Goal: Task Accomplishment & Management: Use online tool/utility

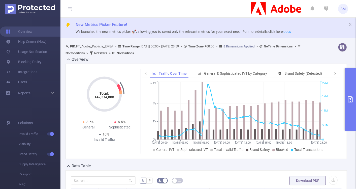
click at [352, 92] on button "primary" at bounding box center [350, 99] width 11 height 62
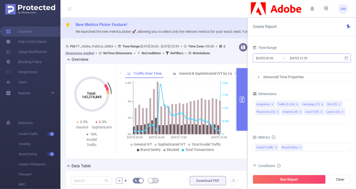
click at [275, 58] on input "2025-04-08 00:00" at bounding box center [275, 58] width 41 height 7
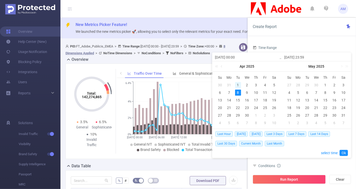
click at [239, 84] on div "1" at bounding box center [238, 85] width 6 height 6
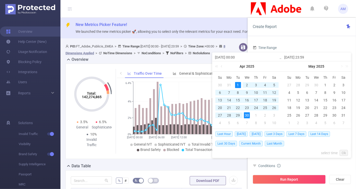
click at [245, 116] on div "30" at bounding box center [247, 115] width 6 height 6
type input "2025-04-01 00:00"
type input "2025-04-30 23:59"
type input "2025-04-01 00:00"
type input "2025-04-30 23:59"
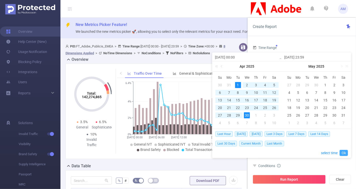
click at [346, 152] on link "Ok" at bounding box center [344, 153] width 8 height 6
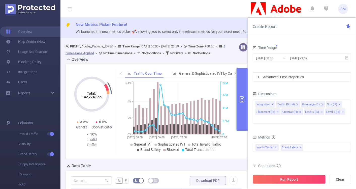
click at [258, 78] on icon "icon: right" at bounding box center [258, 76] width 3 height 3
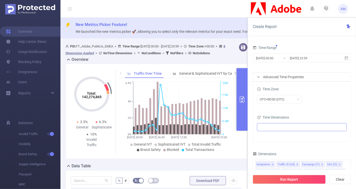
click at [292, 125] on ul at bounding box center [299, 127] width 83 height 8
click at [260, 155] on span at bounding box center [261, 154] width 6 height 6
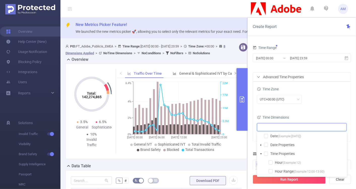
click at [264, 130] on ul at bounding box center [299, 127] width 83 height 8
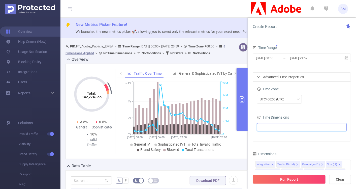
click at [264, 126] on ul at bounding box center [299, 127] width 83 height 8
type input "mon"
click at [270, 142] on li "Month (Example: 09 )" at bounding box center [303, 144] width 83 height 7
click at [270, 144] on span at bounding box center [271, 145] width 4 height 4
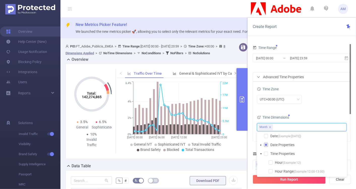
click at [350, 122] on div at bounding box center [350, 107] width 1 height 127
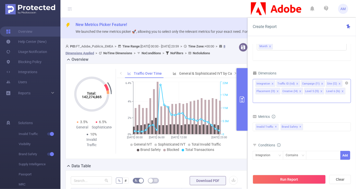
click at [274, 82] on li "Integration" at bounding box center [265, 83] width 20 height 7
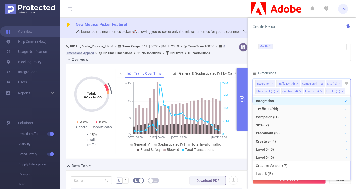
click at [273, 83] on li "Integration" at bounding box center [265, 83] width 20 height 7
click at [271, 83] on icon "icon: close" at bounding box center [272, 83] width 3 height 3
click at [275, 83] on icon "icon: close" at bounding box center [276, 84] width 2 height 2
click at [319, 82] on icon "icon: close" at bounding box center [320, 83] width 3 height 3
click at [316, 83] on icon "icon: close" at bounding box center [317, 84] width 2 height 2
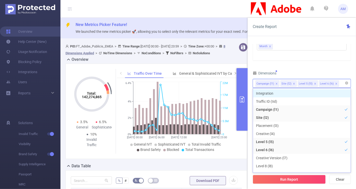
click at [314, 83] on icon "icon: close" at bounding box center [315, 83] width 3 height 3
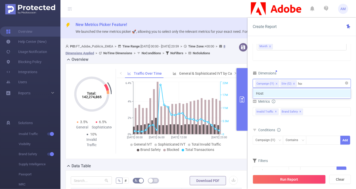
type input "host"
click at [312, 91] on li "Host" at bounding box center [302, 93] width 98 height 8
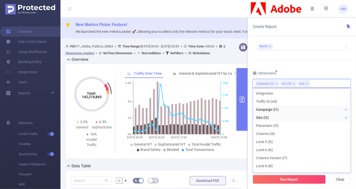
click at [353, 88] on div "Time Range 2025-04-01 00:00 _ 2025-04-30 23:59 Advanced Time Properties Time Zo…" at bounding box center [302, 118] width 108 height 158
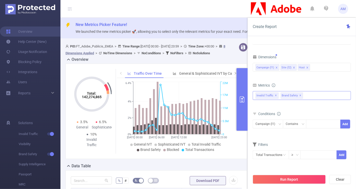
click at [275, 96] on span "✕" at bounding box center [276, 95] width 2 height 6
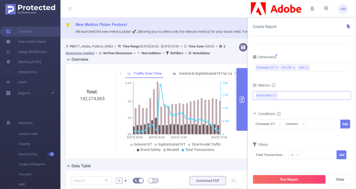
click at [275, 96] on span "✕" at bounding box center [275, 95] width 2 height 6
click at [273, 95] on div at bounding box center [302, 96] width 98 height 8
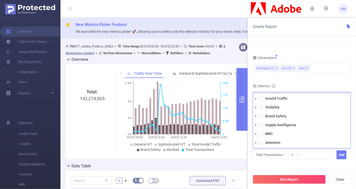
click at [256, 116] on icon "icon: caret-down" at bounding box center [256, 116] width 3 height 3
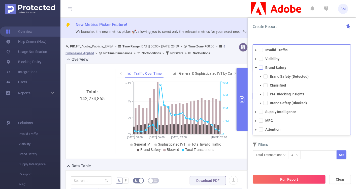
click at [262, 68] on span at bounding box center [261, 67] width 4 height 4
click at [355, 122] on div "Time Range 2025-04-01 00:00 _ 2025-04-30 23:59 Advanced Time Properties Time Zo…" at bounding box center [302, 118] width 108 height 158
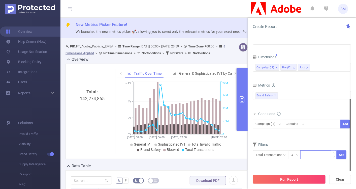
click at [303, 155] on input at bounding box center [319, 154] width 36 height 8
type input "50"
click at [343, 154] on button "Add" at bounding box center [342, 154] width 10 height 9
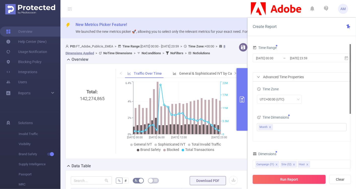
click at [300, 180] on button "Run Report" at bounding box center [289, 179] width 73 height 9
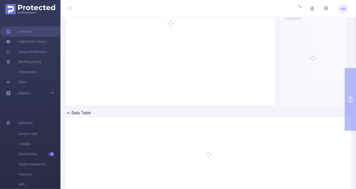
scroll to position [20, 0]
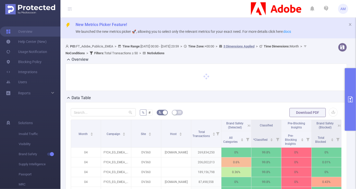
click at [348, 95] on button "primary" at bounding box center [350, 99] width 11 height 62
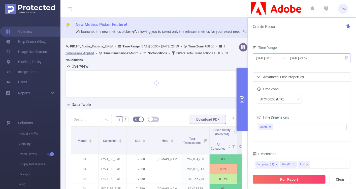
click at [293, 57] on input "2025-04-30 23:59" at bounding box center [309, 58] width 41 height 7
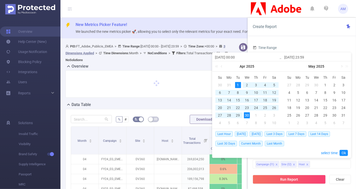
click at [341, 68] on link at bounding box center [341, 66] width 5 height 10
click at [333, 83] on div "1" at bounding box center [334, 85] width 6 height 6
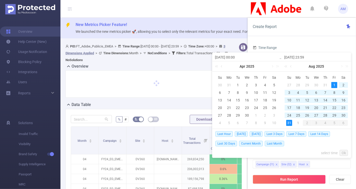
click at [290, 124] on div "31" at bounding box center [289, 123] width 6 height 6
type input "2025-08-01 00:00"
type input "2025-08-31 23:59"
type input "2025-08-01 00:00"
type input "2025-08-31 23:59"
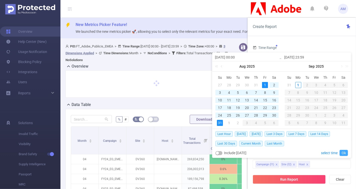
click at [345, 152] on link "Ok" at bounding box center [344, 153] width 8 height 6
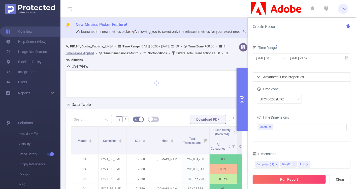
click at [284, 179] on button "Run Report" at bounding box center [289, 179] width 73 height 9
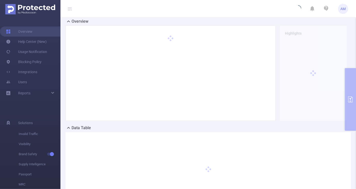
scroll to position [41, 0]
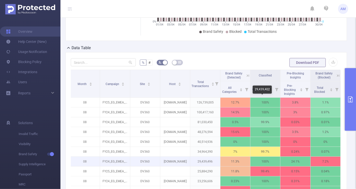
scroll to position [117, 0]
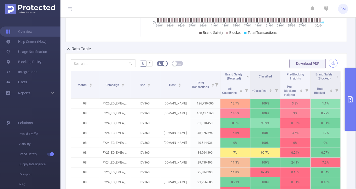
click at [330, 63] on button "button" at bounding box center [333, 63] width 9 height 9
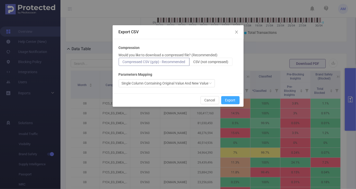
click at [230, 101] on button "Export" at bounding box center [230, 100] width 18 height 8
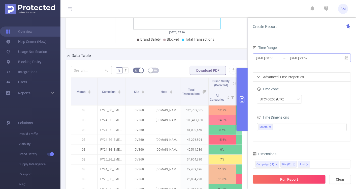
click at [269, 59] on input "2025-08-01 00:00" at bounding box center [275, 58] width 41 height 7
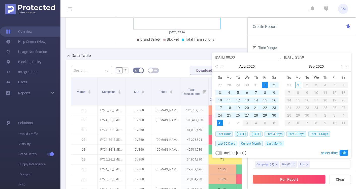
click at [222, 65] on link at bounding box center [222, 66] width 5 height 10
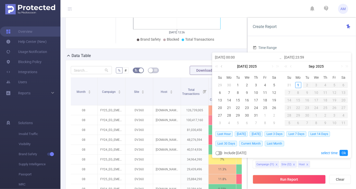
click at [222, 65] on link at bounding box center [222, 66] width 5 height 10
click at [220, 86] on div "1" at bounding box center [220, 85] width 6 height 6
click at [271, 68] on link at bounding box center [272, 66] width 5 height 10
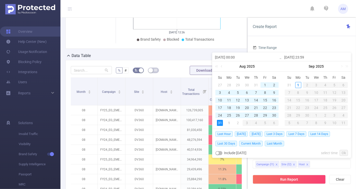
click at [220, 121] on div "31" at bounding box center [220, 123] width 6 height 6
type input "2025-06-01 00:00"
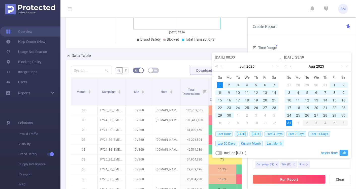
click at [345, 151] on link "Ok" at bounding box center [344, 153] width 8 height 6
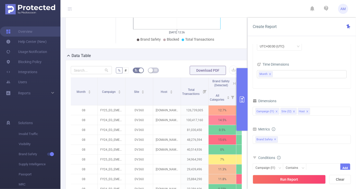
click at [276, 111] on icon "icon: close" at bounding box center [276, 111] width 3 height 3
click at [276, 140] on span "Brand Safety ✕" at bounding box center [266, 139] width 22 height 7
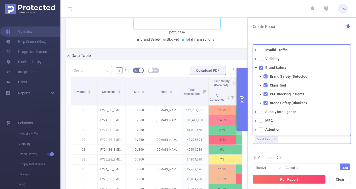
click at [275, 139] on span "✕" at bounding box center [275, 139] width 2 height 6
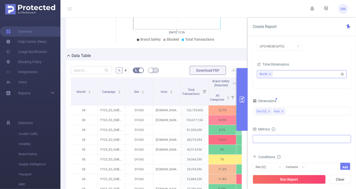
click at [270, 74] on icon "icon: close" at bounding box center [270, 74] width 2 height 2
click at [268, 138] on div "Invalid Traffic Visibility Brand Safety Brand Safety (Detected) Classified Pre-…" at bounding box center [302, 139] width 98 height 8
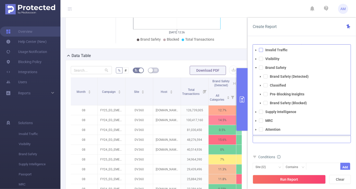
click at [261, 49] on span at bounding box center [261, 50] width 4 height 4
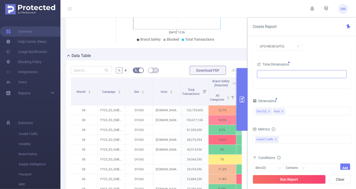
click at [318, 148] on div "Total General IVT Data Centers Disclosed Bots Known Crawlers Irregular Activity…" at bounding box center [302, 142] width 98 height 15
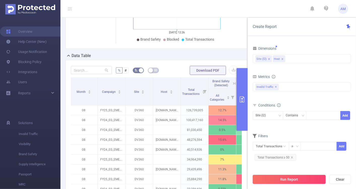
click at [303, 179] on button "Run Report" at bounding box center [289, 179] width 73 height 9
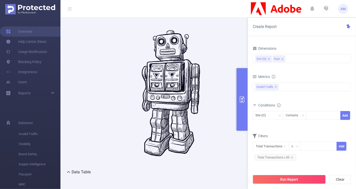
scroll to position [20, 0]
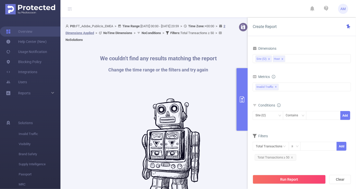
click at [322, 159] on div "Total Transactions ≥ Add Total Transactions ≥ 50" at bounding box center [302, 152] width 98 height 20
click at [292, 157] on span "Total Transactions ≥ 50" at bounding box center [276, 157] width 42 height 7
click at [290, 155] on span "Total Transactions ≥ 50" at bounding box center [276, 157] width 42 height 7
click at [291, 156] on icon "icon: close" at bounding box center [292, 157] width 2 height 2
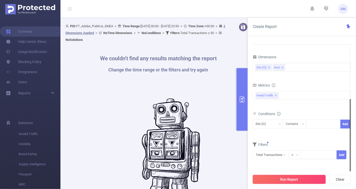
click at [290, 177] on button "Run Report" at bounding box center [289, 179] width 73 height 9
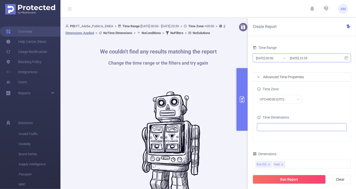
click at [273, 56] on input "2025-06-01 00:00" at bounding box center [275, 58] width 41 height 7
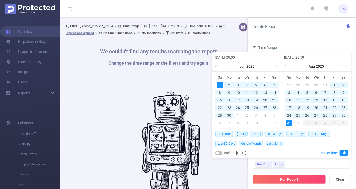
click at [219, 83] on div "1" at bounding box center [220, 85] width 6 height 6
